Goal: Task Accomplishment & Management: Manage account settings

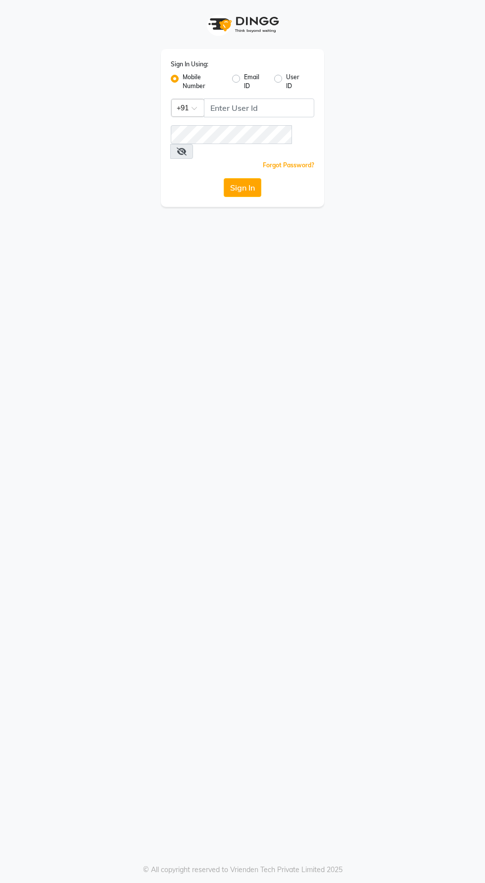
click at [289, 86] on label "User ID" at bounding box center [296, 82] width 20 height 18
click at [289, 79] on input "User ID" at bounding box center [289, 76] width 6 height 6
radio input "true"
click at [183, 79] on label "Mobile Number" at bounding box center [204, 82] width 42 height 18
click at [183, 79] on input "Mobile Number" at bounding box center [186, 76] width 6 height 6
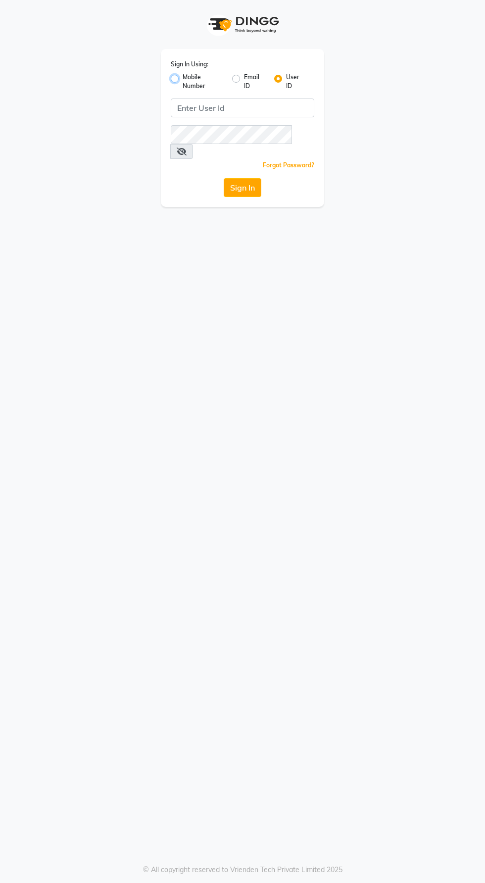
radio input "true"
radio input "false"
click at [238, 103] on input "Username" at bounding box center [259, 108] width 110 height 19
type input "9129176876"
click at [224, 178] on button "Sign In" at bounding box center [243, 187] width 38 height 19
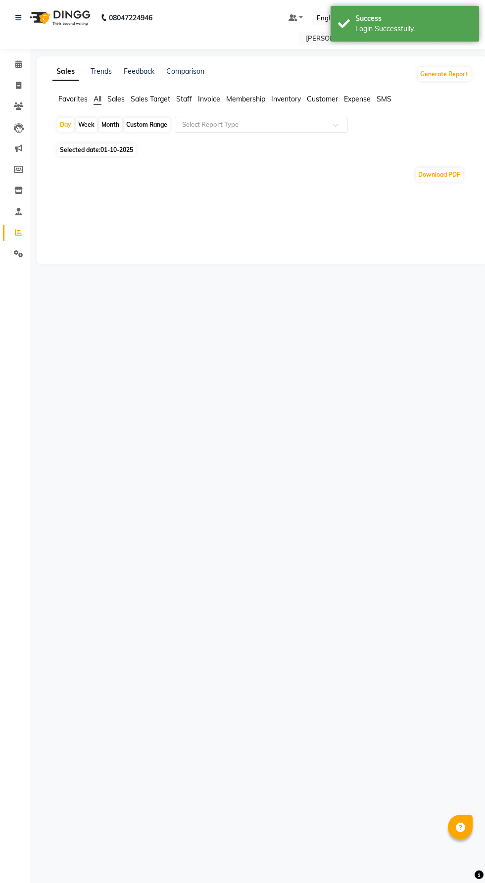
select select "en"
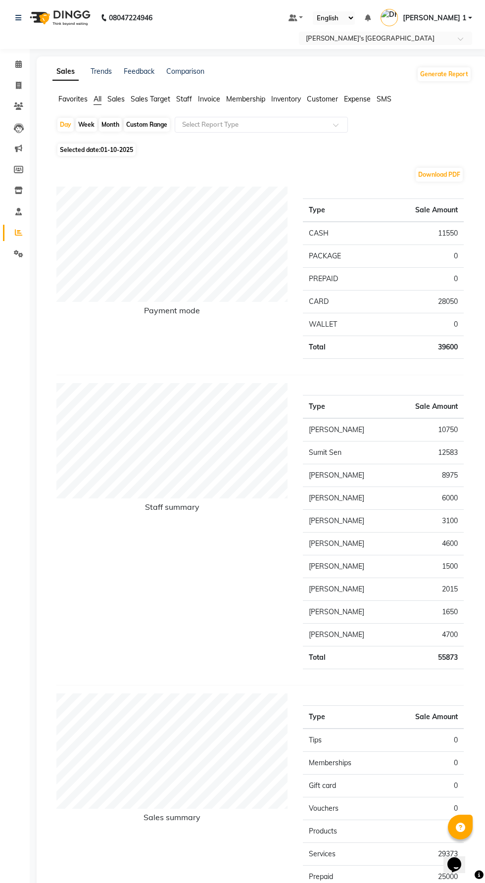
click at [180, 97] on span "Staff" at bounding box center [184, 99] width 16 height 9
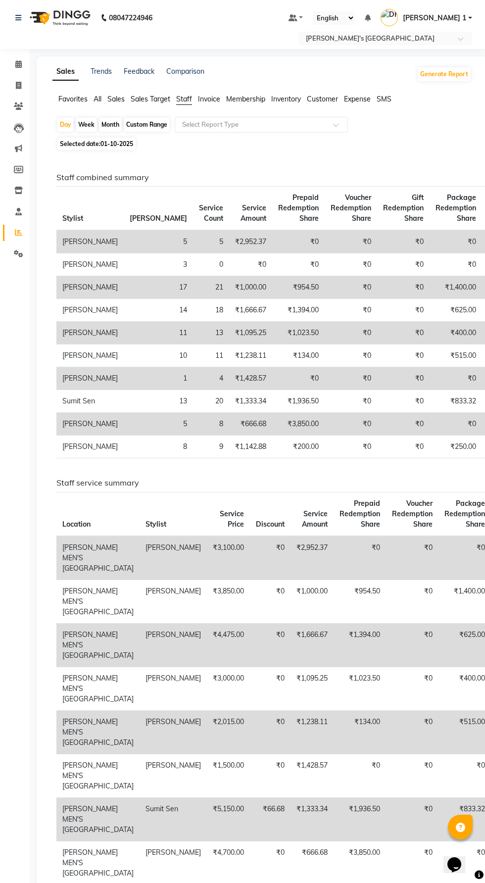
click at [200, 125] on input "text" at bounding box center [251, 125] width 143 height 10
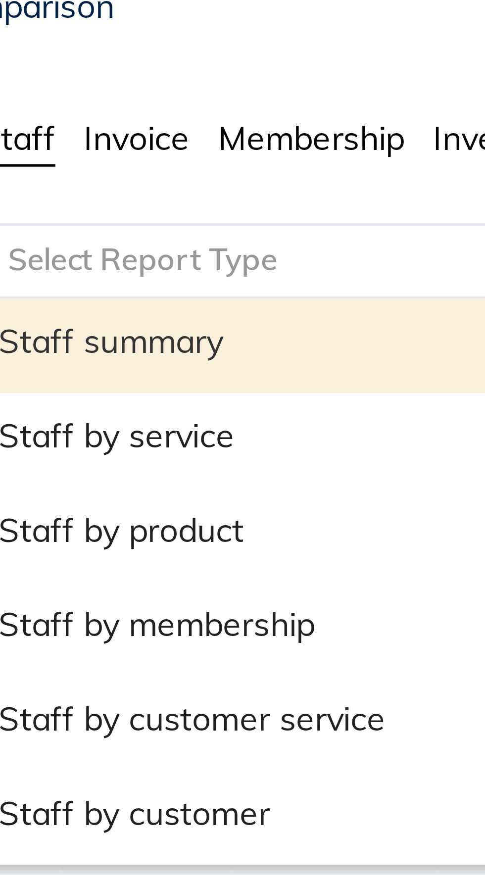
click at [199, 160] on div "Staff by service" at bounding box center [261, 162] width 172 height 20
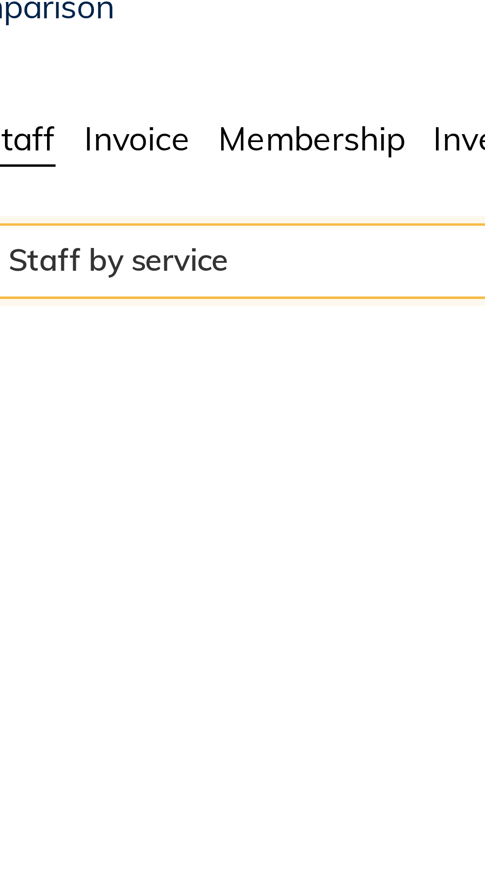
select select "full_report"
select select "csv"
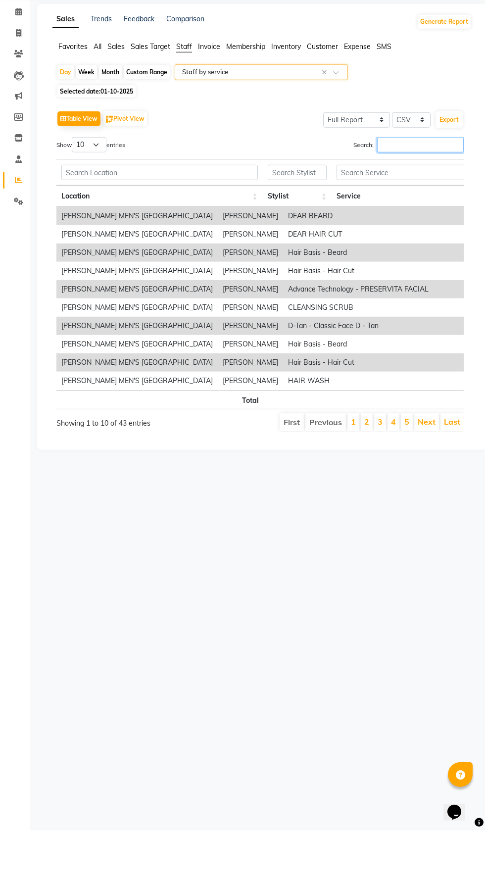
click at [383, 194] on input "Search:" at bounding box center [420, 197] width 87 height 15
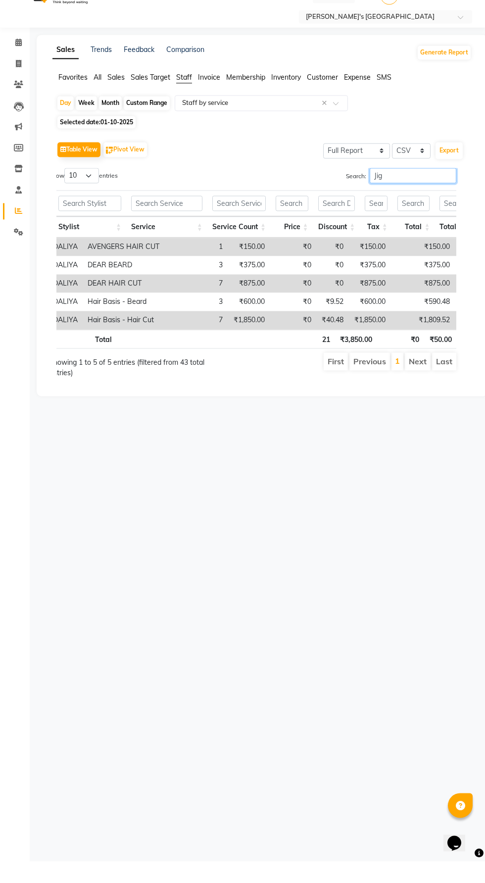
scroll to position [0, 205]
type input "J"
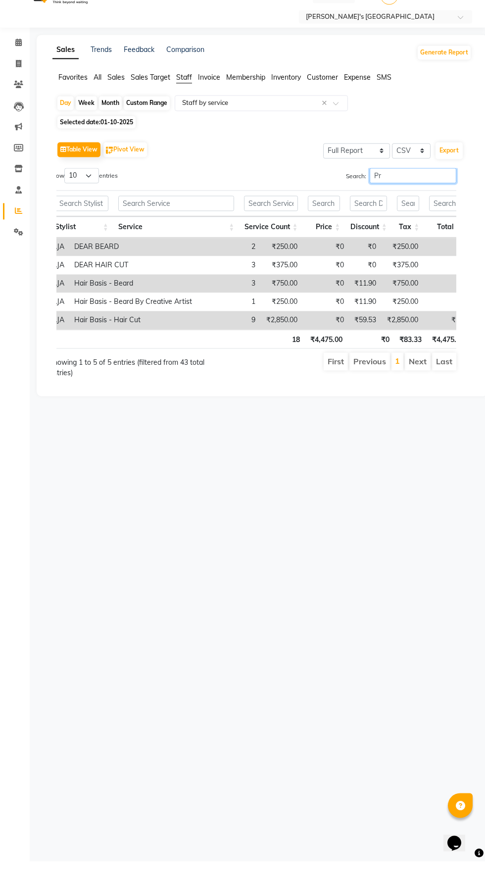
type input "P"
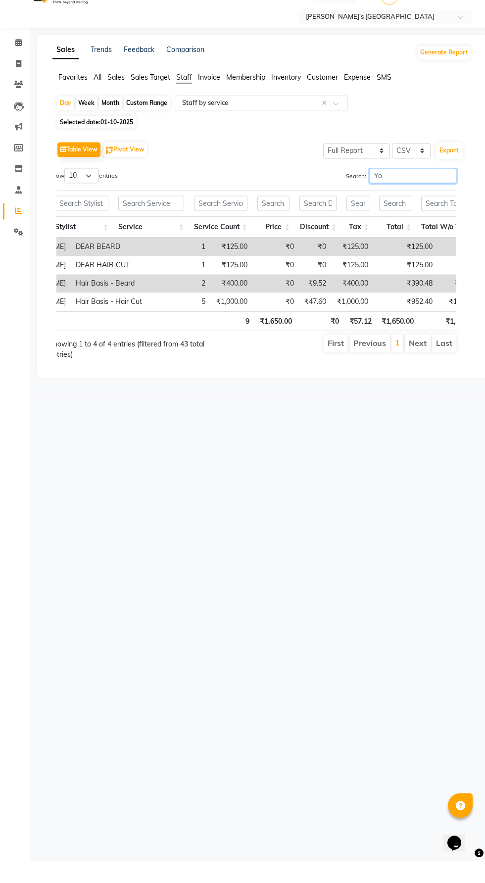
type input "Y"
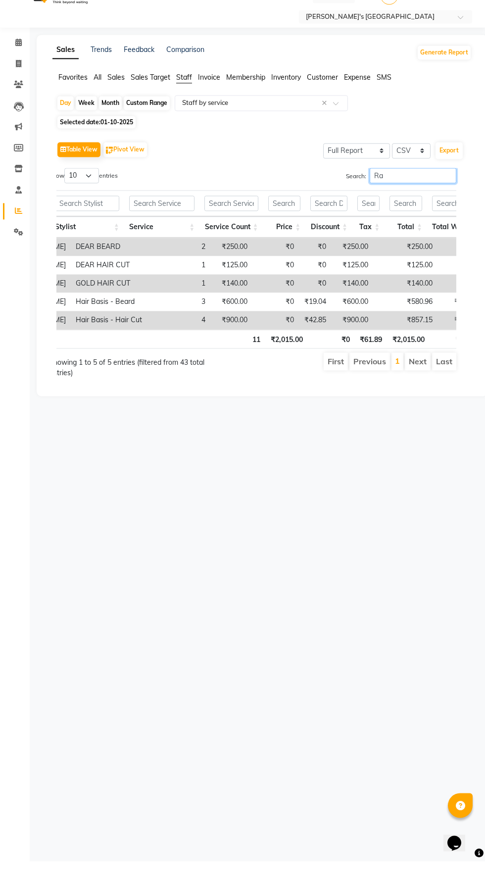
type input "R"
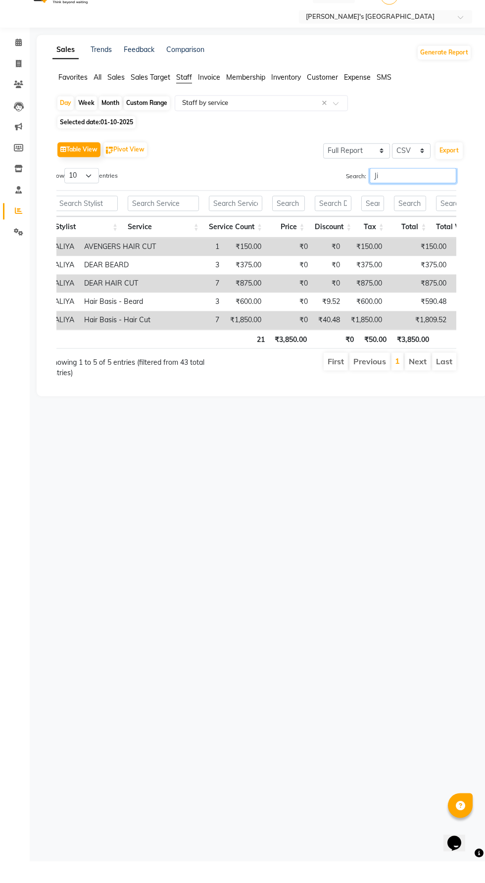
type input "J"
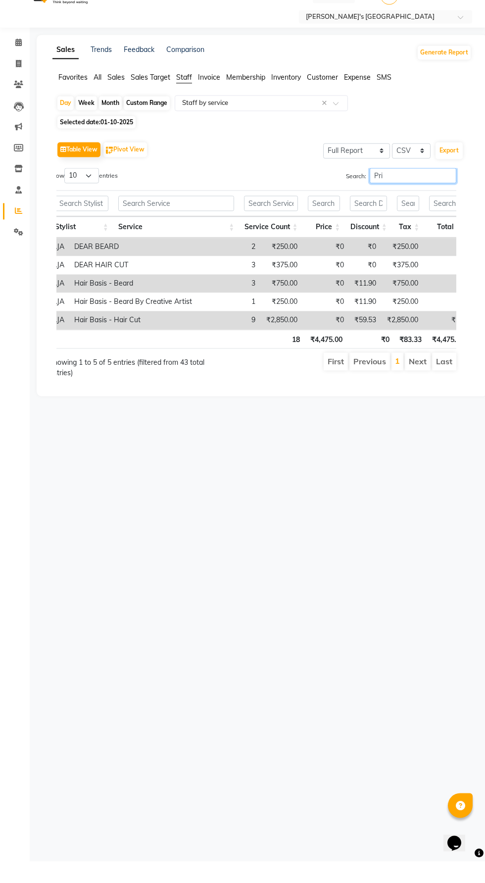
type input "Priy"
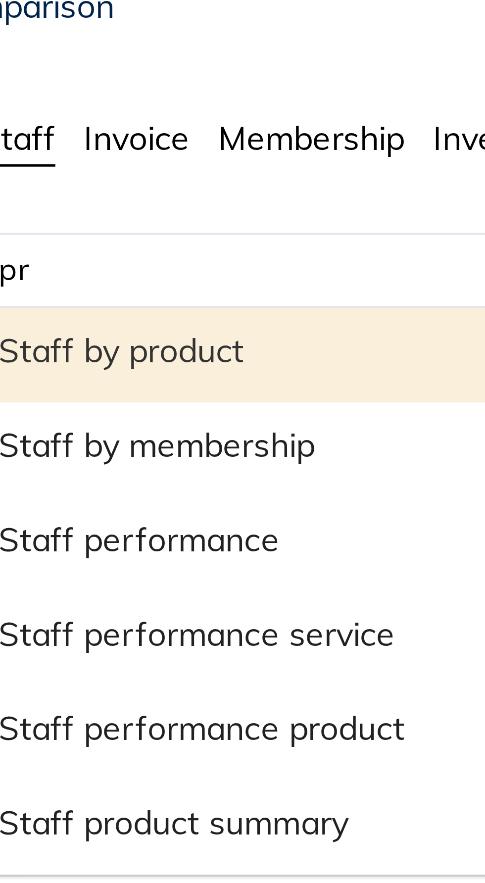
type input "pre"
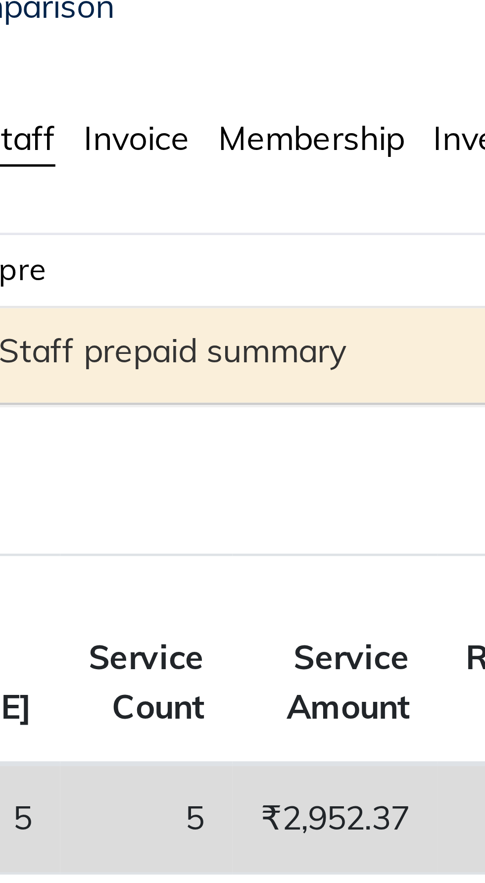
click at [258, 146] on div "Staff prepaid summary" at bounding box center [261, 145] width 172 height 20
select select "full_report"
select select "csv"
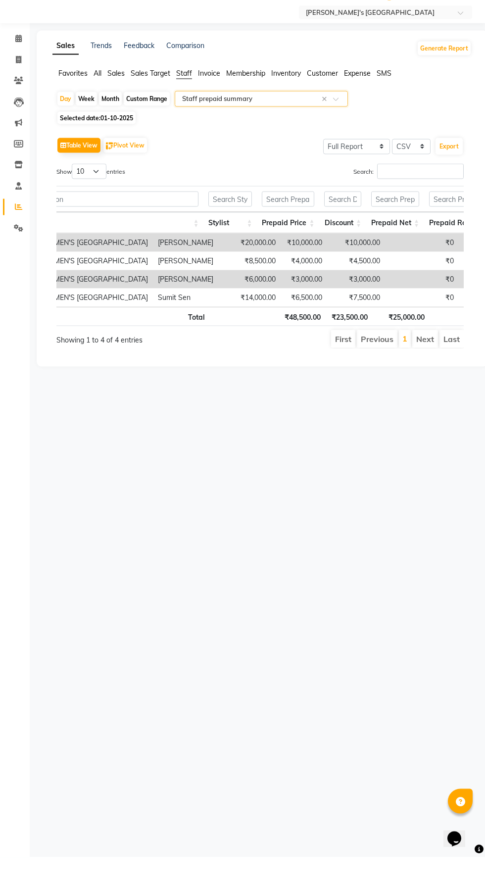
scroll to position [0, 0]
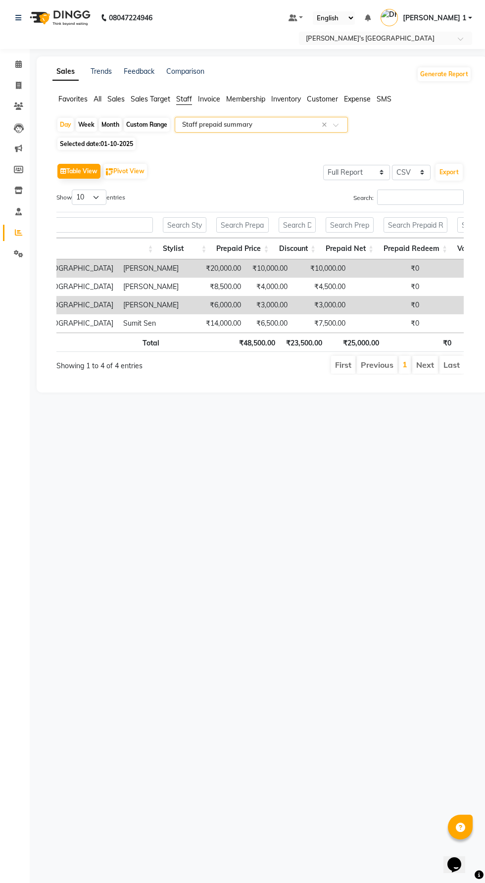
click at [340, 128] on span at bounding box center [339, 128] width 12 height 10
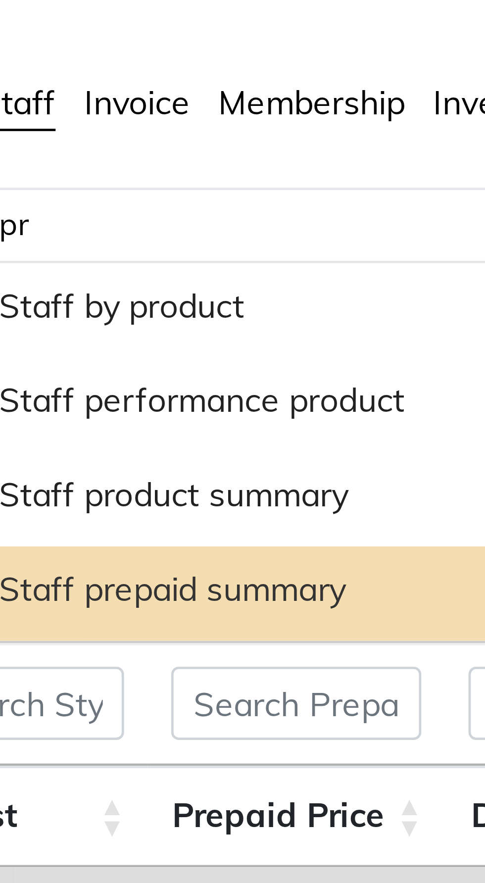
type input "pro"
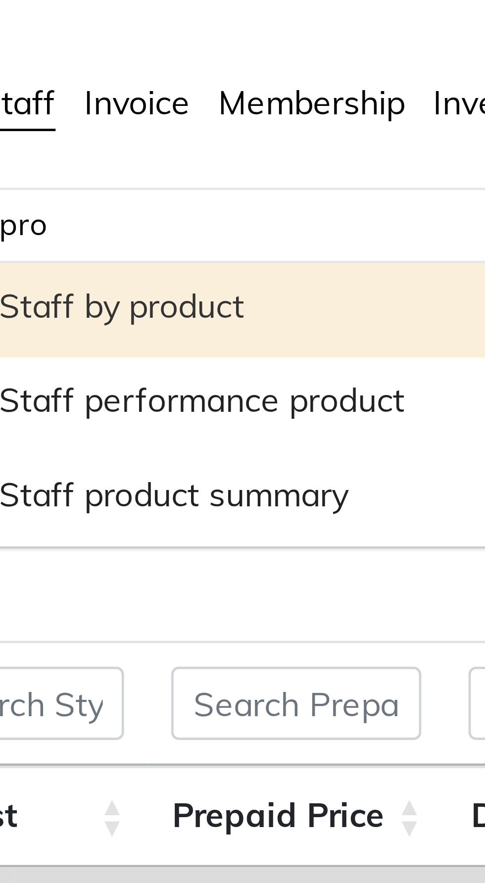
click at [252, 146] on div "Staff by product" at bounding box center [261, 143] width 172 height 20
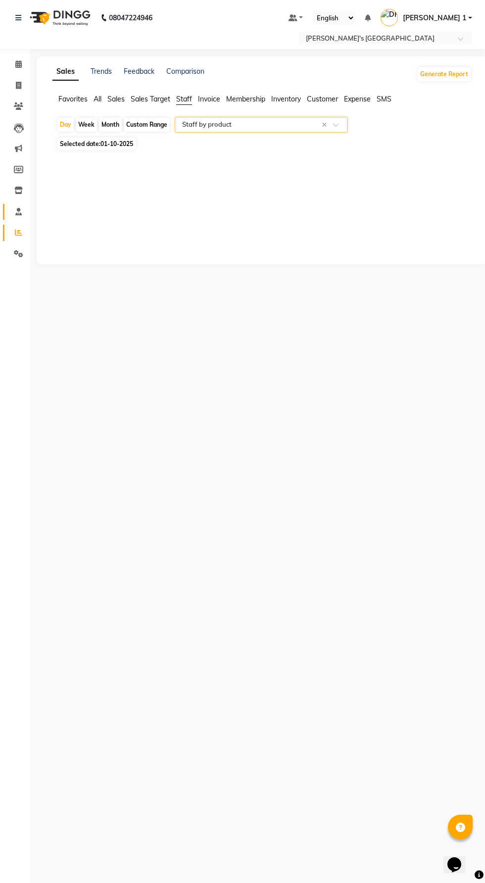
click at [22, 215] on span at bounding box center [18, 211] width 17 height 11
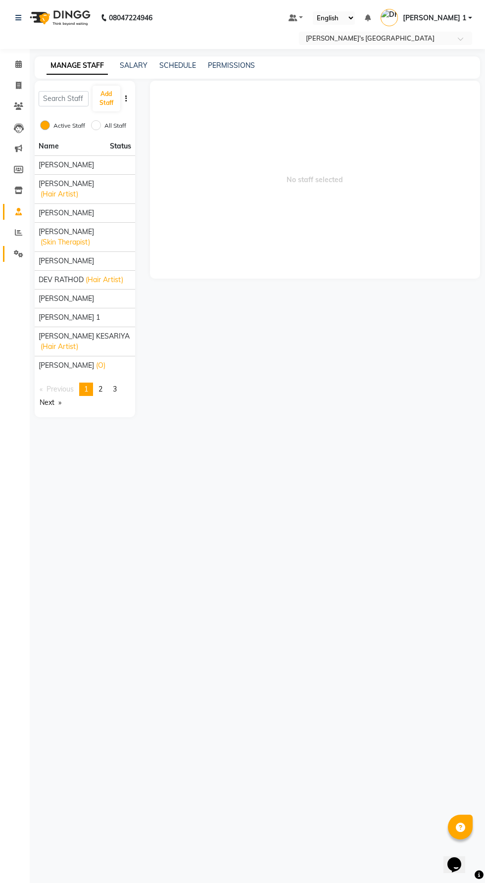
click at [18, 253] on icon at bounding box center [18, 253] width 9 height 7
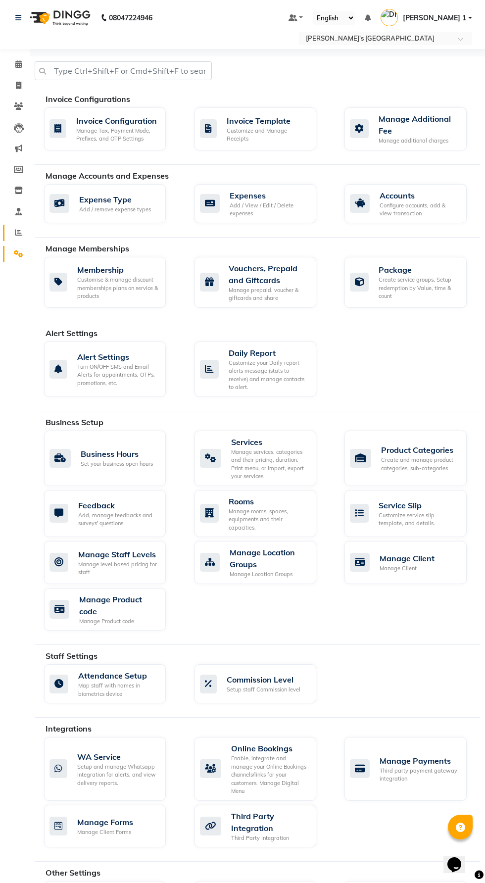
click at [18, 233] on icon at bounding box center [18, 232] width 7 height 7
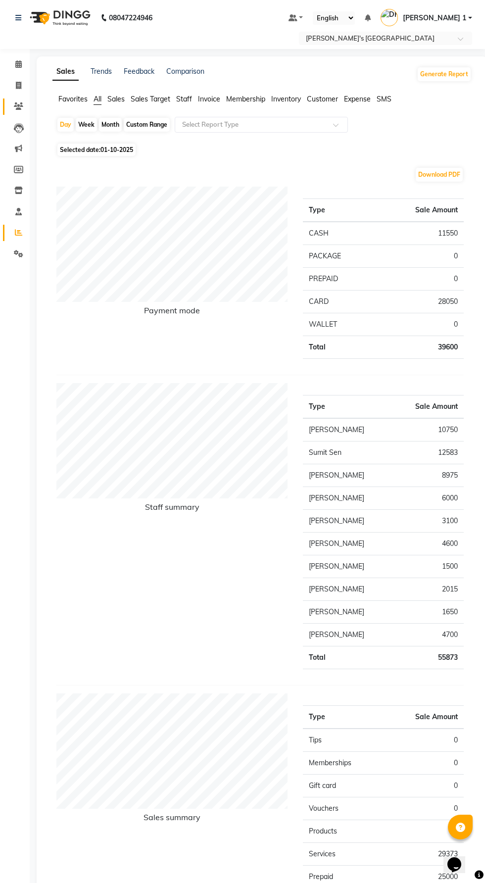
click at [18, 106] on icon at bounding box center [18, 105] width 9 height 7
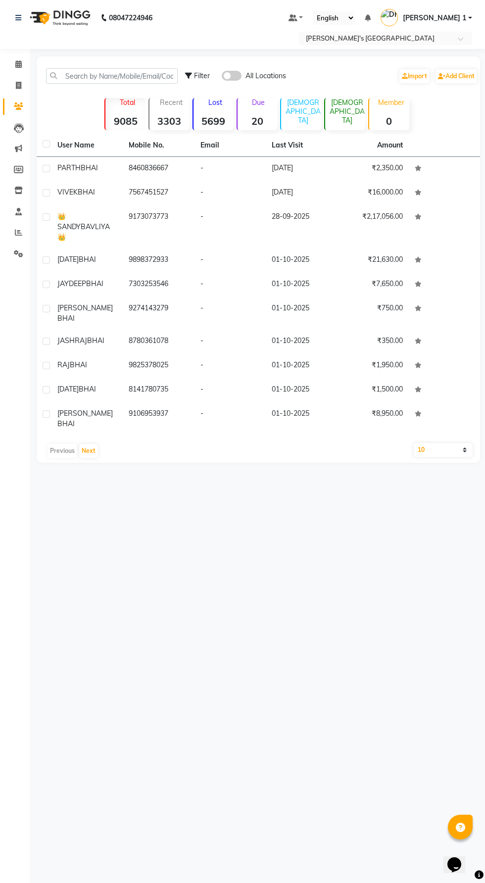
click at [470, 18] on link "[PERSON_NAME] 1" at bounding box center [427, 18] width 92 height 16
click at [389, 691] on div "08047224946 Select Location × [PERSON_NAME]'s [GEOGRAPHIC_DATA] Main Road Defau…" at bounding box center [242, 441] width 485 height 883
click at [448, 12] on link "[PERSON_NAME] 1" at bounding box center [427, 18] width 92 height 16
click at [406, 71] on link "Sign out" at bounding box center [421, 70] width 91 height 15
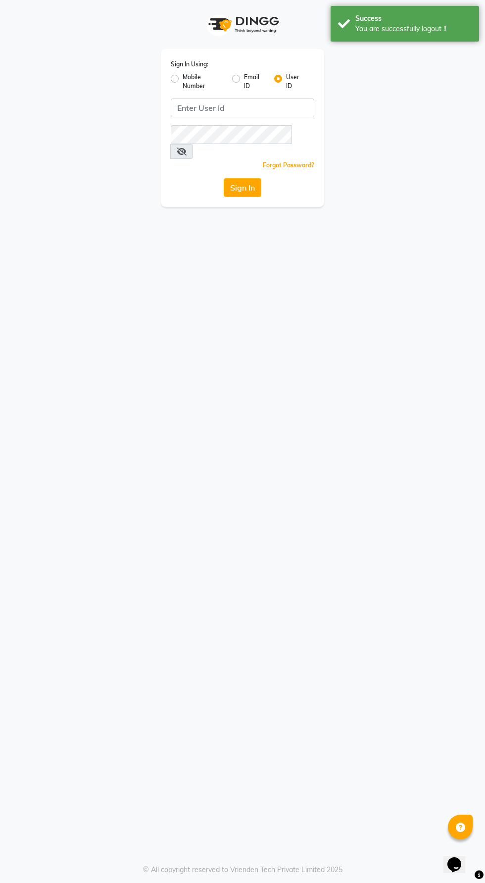
click at [183, 79] on label "Mobile Number" at bounding box center [204, 82] width 42 height 18
click at [183, 79] on input "Mobile Number" at bounding box center [186, 76] width 6 height 6
radio input "true"
radio input "false"
click at [232, 109] on input "Username" at bounding box center [259, 108] width 110 height 19
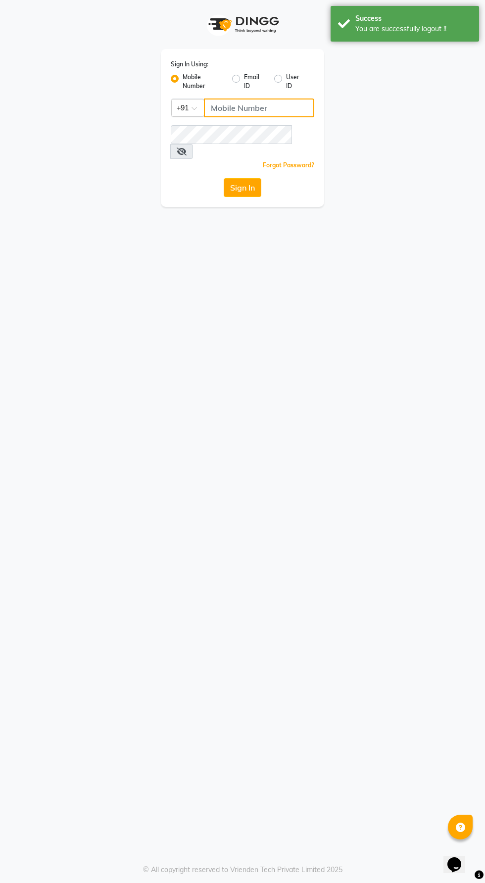
click at [229, 109] on input "Username" at bounding box center [259, 108] width 110 height 19
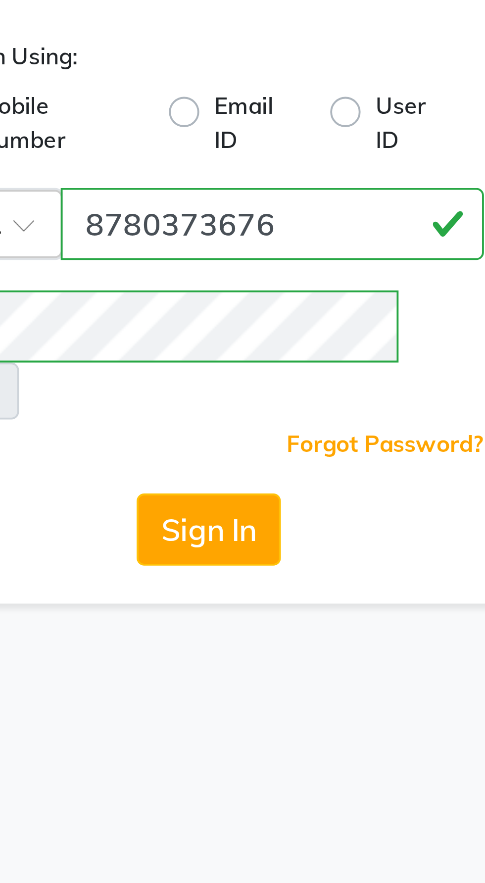
click at [239, 178] on button "Sign In" at bounding box center [243, 187] width 38 height 19
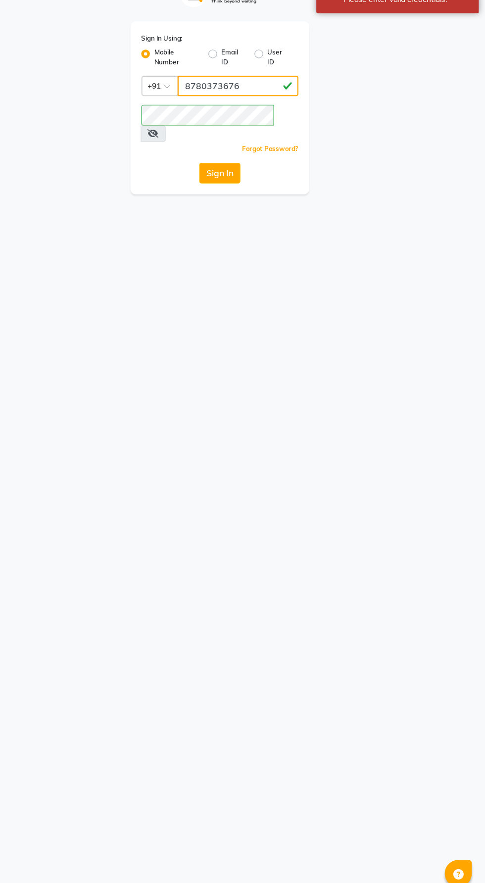
click at [260, 110] on input "8780373676" at bounding box center [259, 108] width 110 height 19
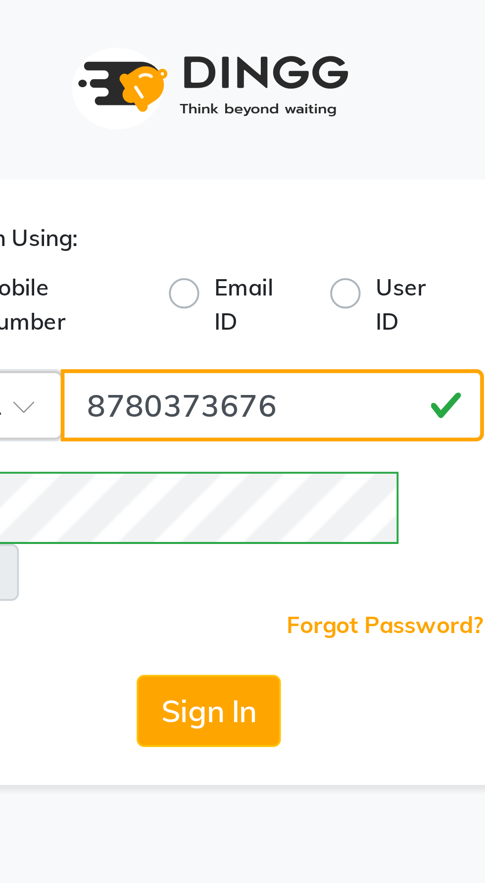
type input "9773119936"
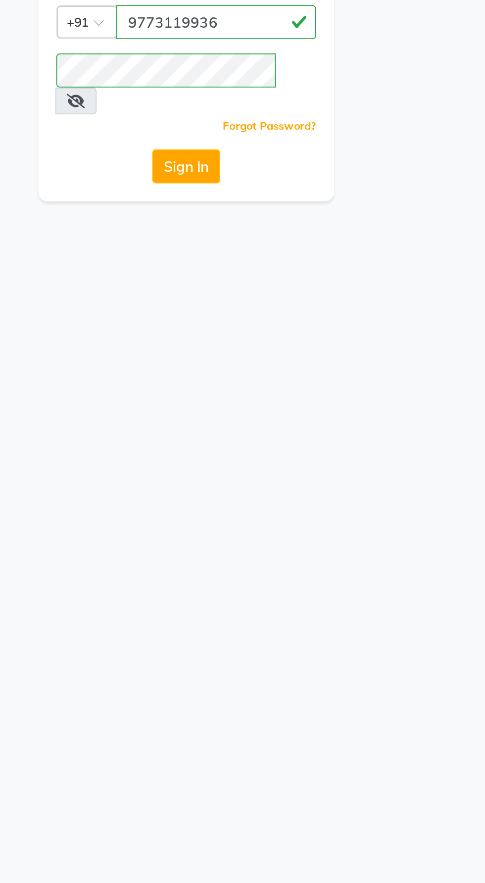
click at [299, 161] on link "Forgot Password?" at bounding box center [288, 164] width 51 height 7
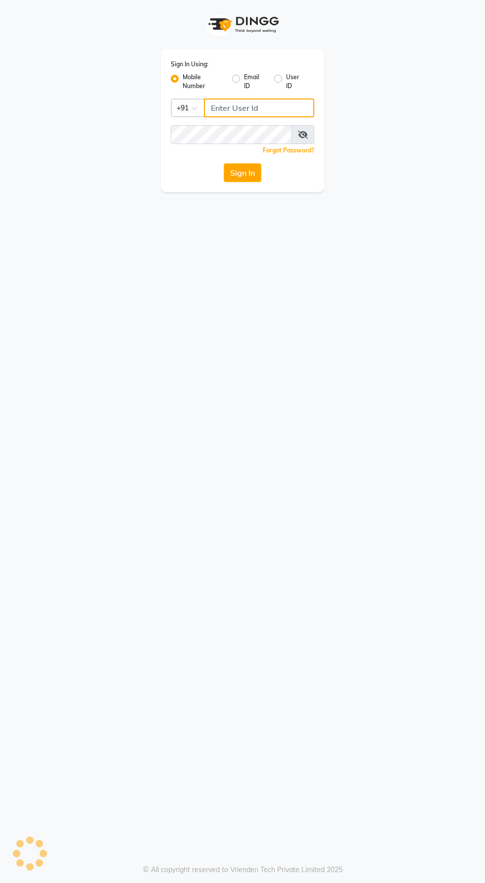
click at [243, 110] on input "Username" at bounding box center [259, 108] width 110 height 19
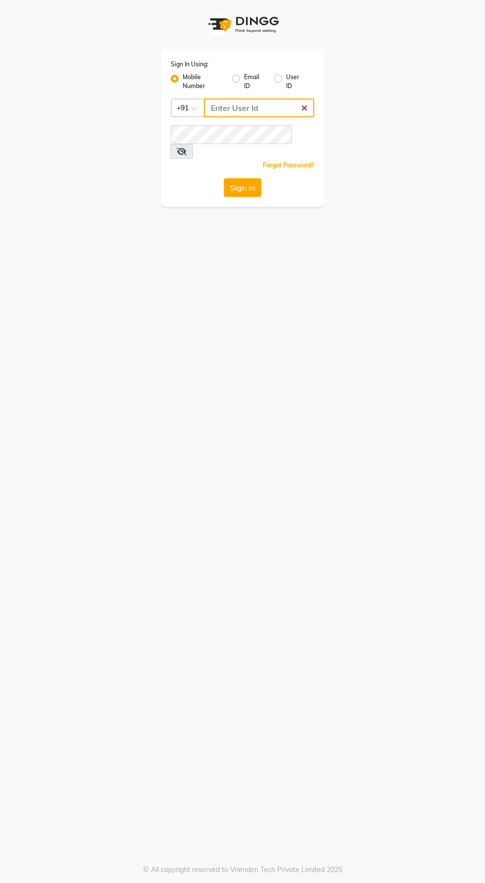
type input "8780373676"
click at [224, 178] on button "Sign In" at bounding box center [243, 187] width 38 height 19
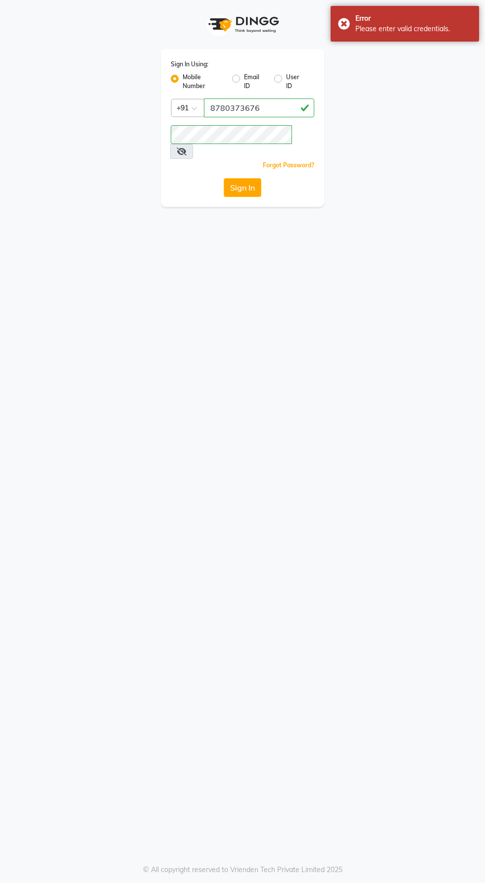
click at [377, 709] on div "Sign In Using: Mobile Number Email ID User ID Country Code × +91 8780373676 Rem…" at bounding box center [242, 441] width 485 height 883
click at [222, 105] on input "8780373676" at bounding box center [259, 108] width 110 height 19
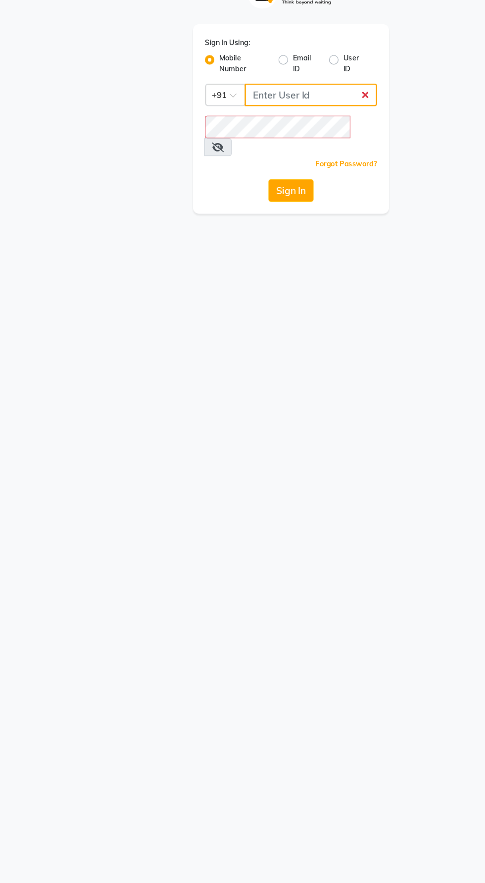
click at [294, 108] on input "Username" at bounding box center [259, 108] width 110 height 19
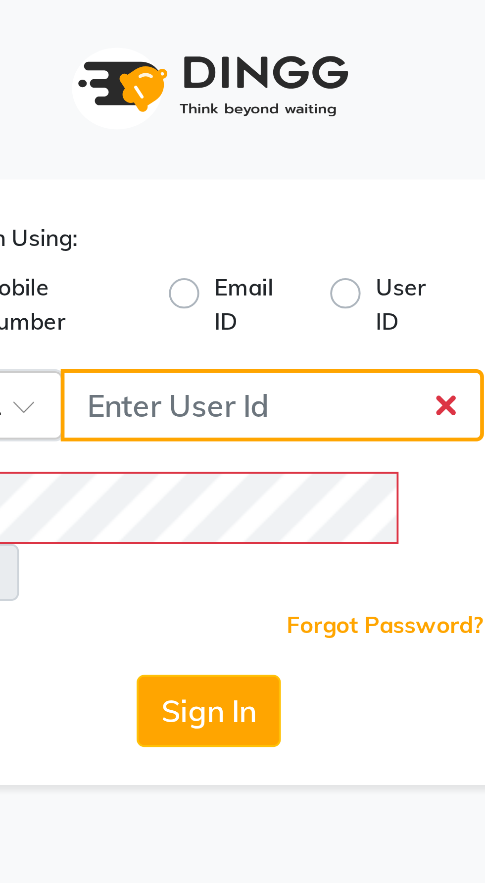
click at [228, 111] on input "Username" at bounding box center [259, 108] width 110 height 19
type input "9974346195"
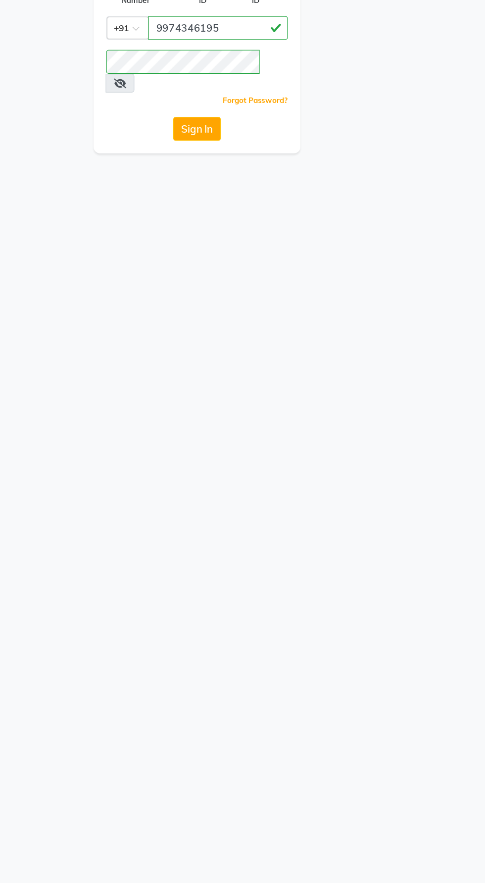
click at [236, 178] on button "Sign In" at bounding box center [243, 187] width 38 height 19
